Goal: Find specific page/section: Find specific page/section

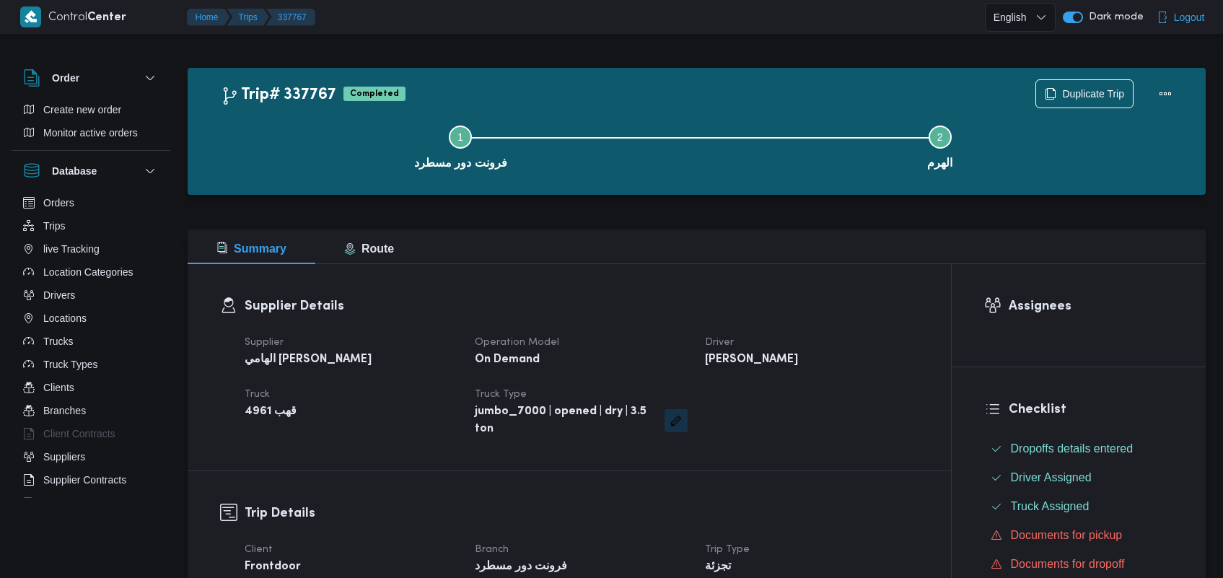
scroll to position [918, 0]
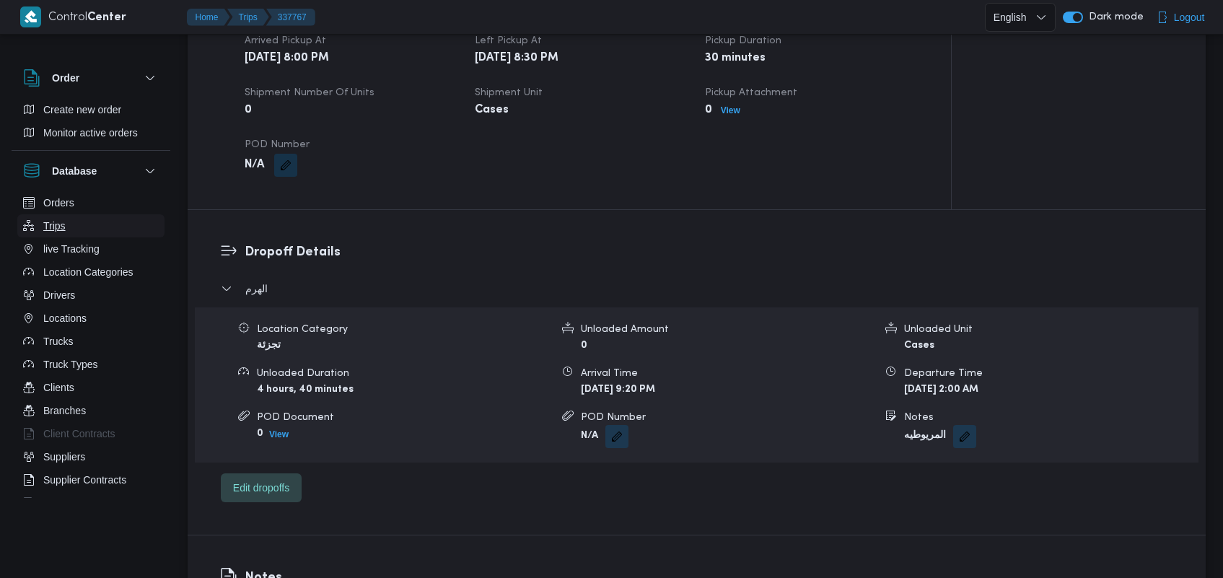
click at [72, 218] on button "Trips" at bounding box center [90, 225] width 147 height 23
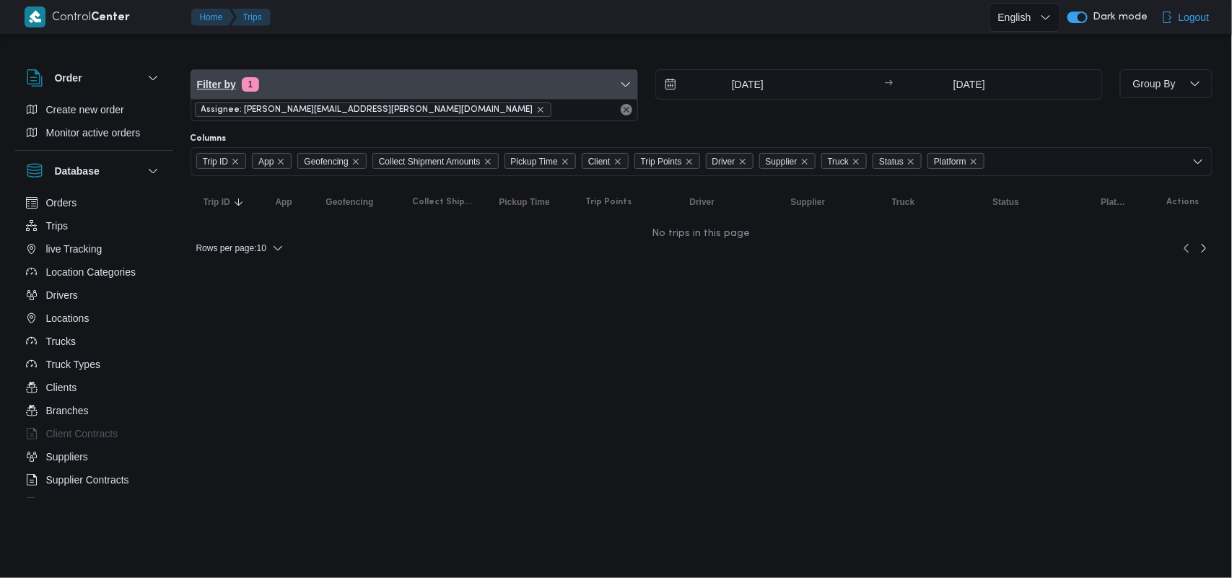
click at [311, 82] on span "Filter by 1" at bounding box center [414, 84] width 446 height 29
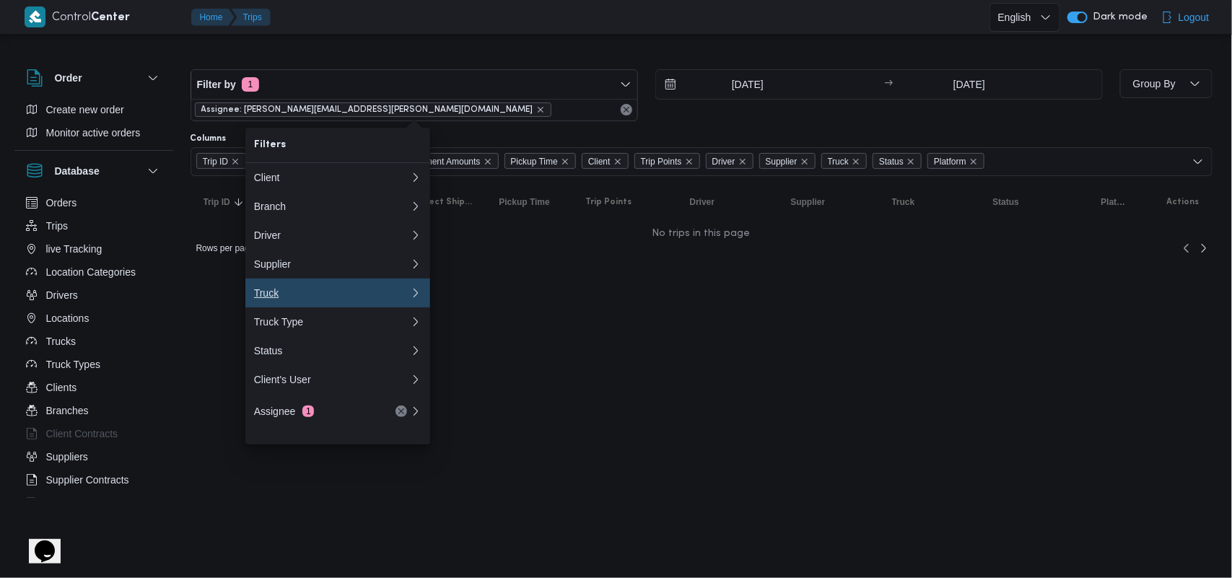
click at [280, 299] on div "Truck" at bounding box center [332, 293] width 156 height 12
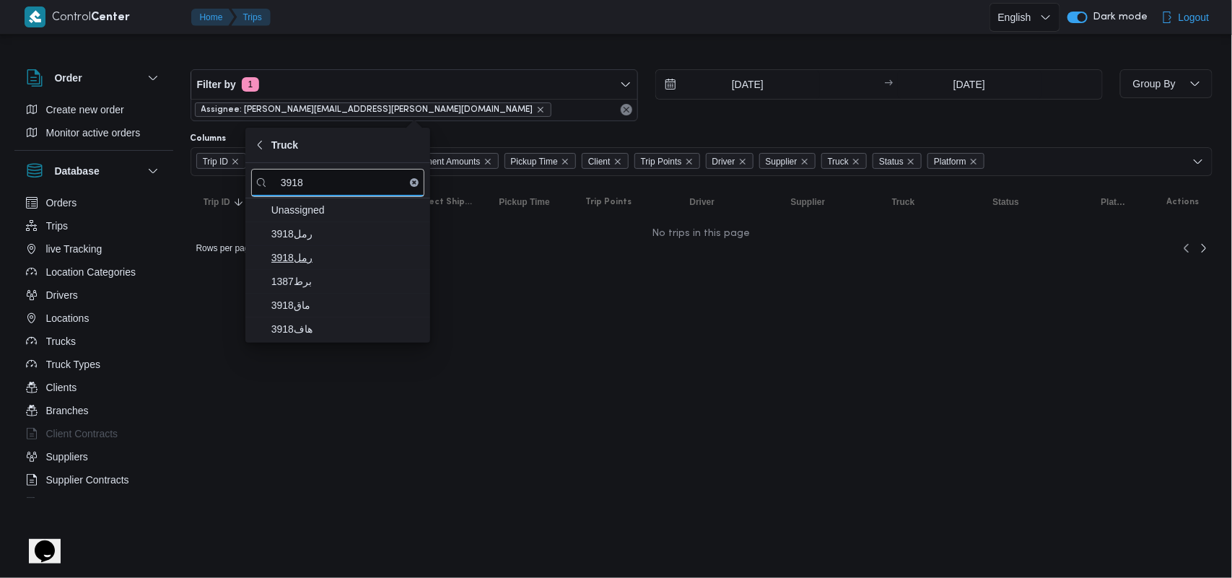
type input "3918"
click at [315, 254] on span "رمل3918" at bounding box center [346, 257] width 150 height 17
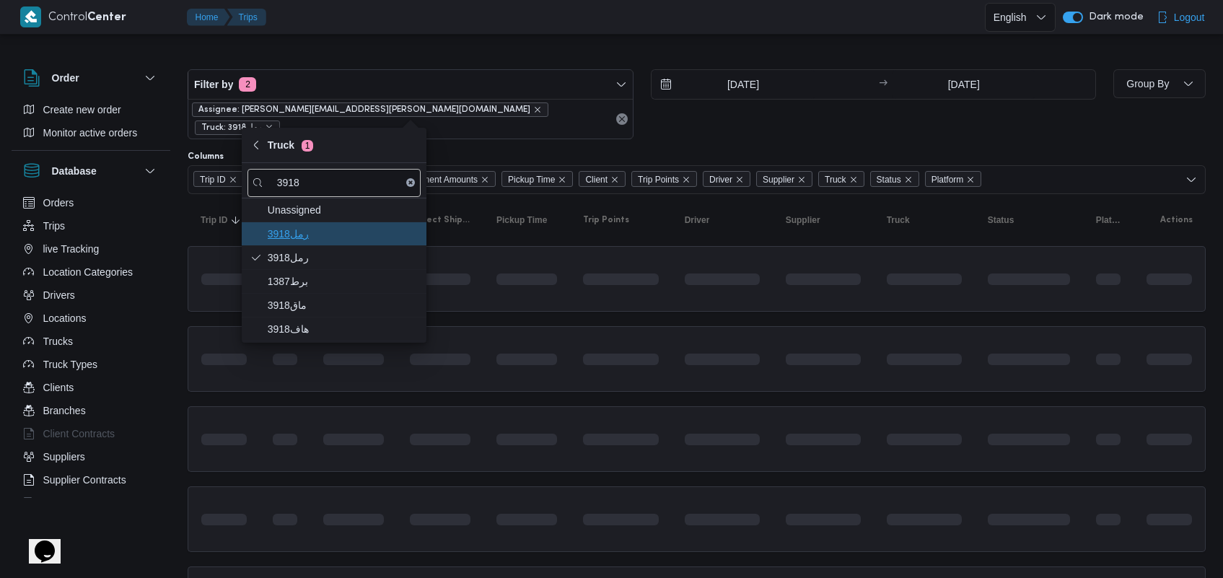
click at [321, 239] on span "رمل3918" at bounding box center [343, 233] width 150 height 17
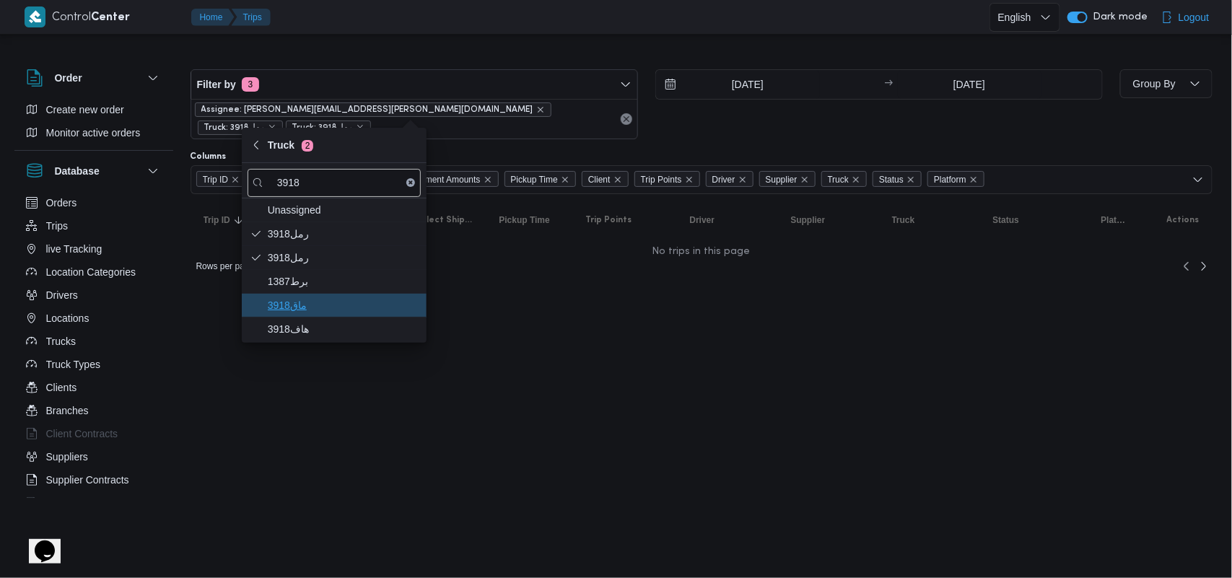
click at [336, 308] on span "ماق3918" at bounding box center [343, 305] width 150 height 17
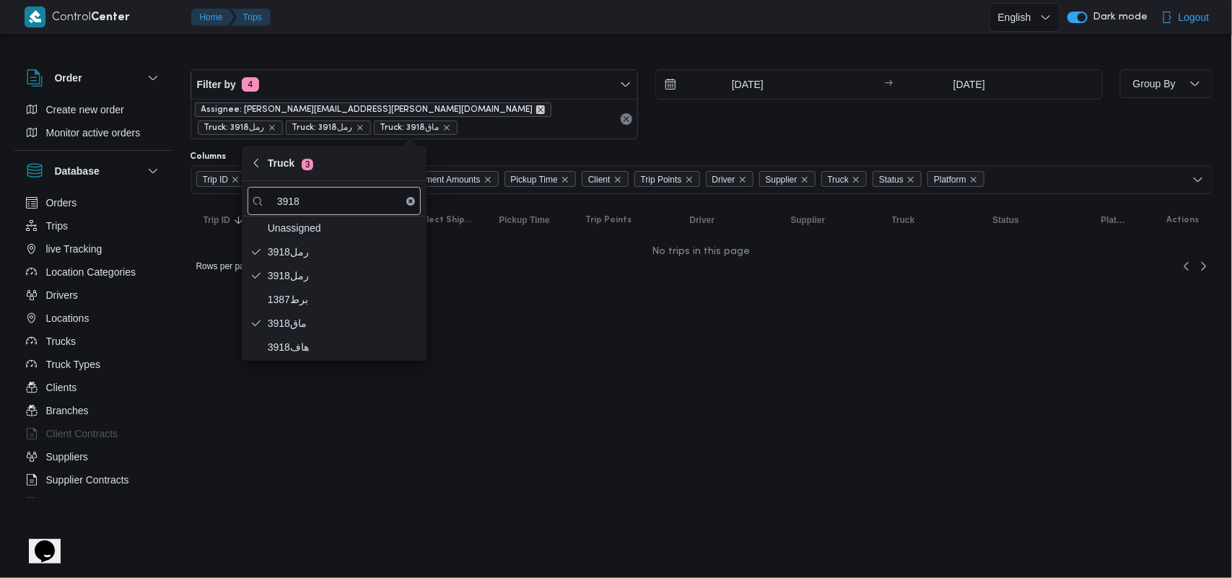
click at [536, 112] on icon "remove selected entity" at bounding box center [540, 109] width 9 height 9
